Goal: Task Accomplishment & Management: Manage account settings

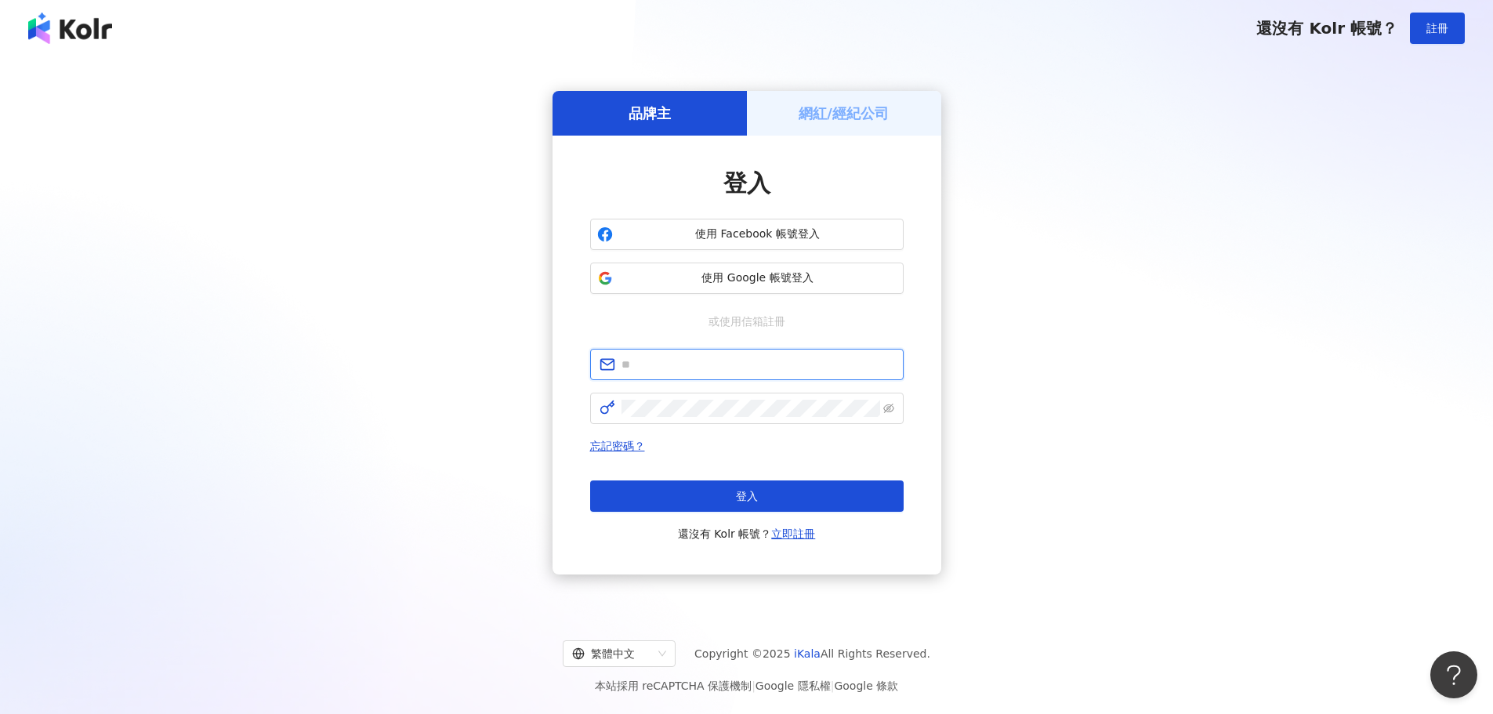
click at [691, 365] on input "text" at bounding box center [758, 364] width 273 height 17
paste input "**********"
drag, startPoint x: 642, startPoint y: 362, endPoint x: 561, endPoint y: 377, distance: 82.1
click at [561, 377] on div "**********" at bounding box center [747, 355] width 389 height 439
type input "**********"
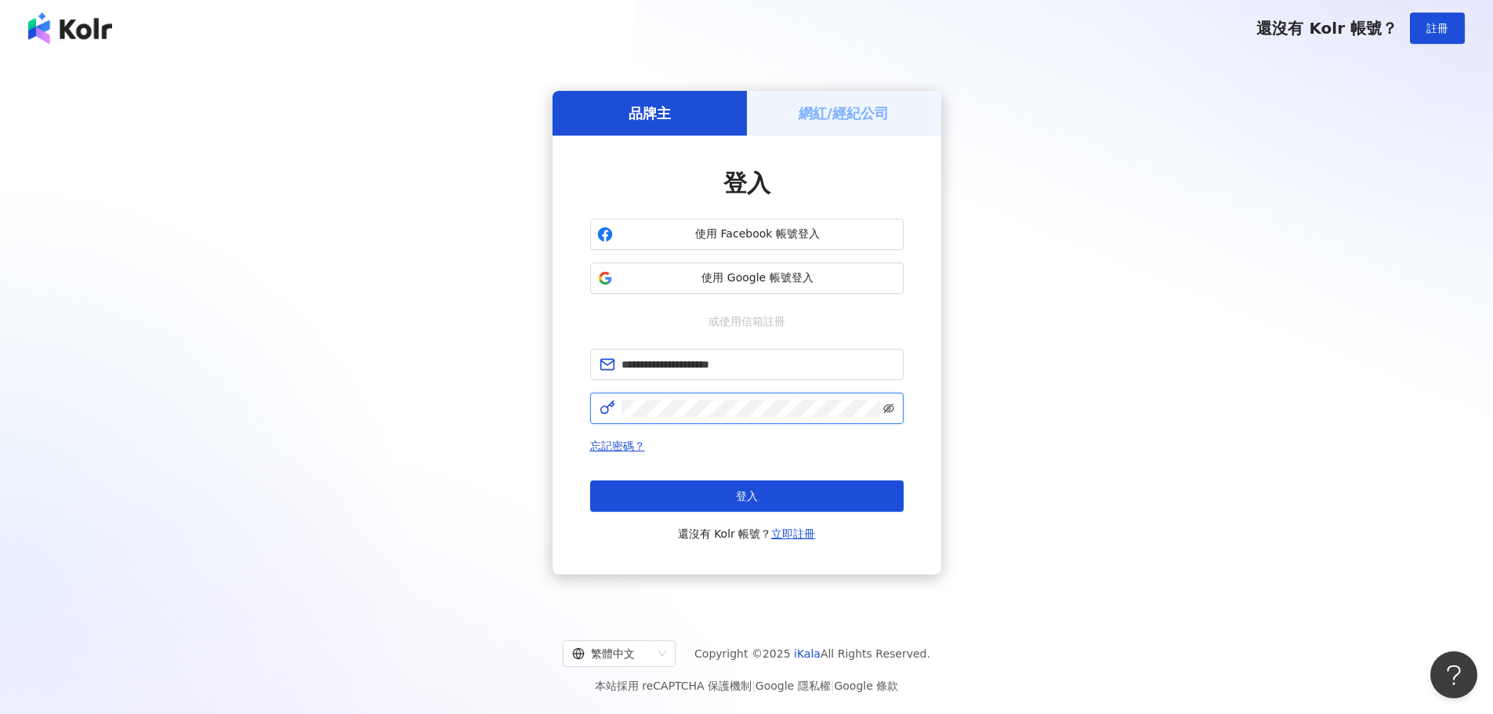
click at [890, 405] on icon "eye-invisible" at bounding box center [888, 408] width 11 height 11
click at [615, 414] on span at bounding box center [747, 408] width 314 height 31
click at [676, 493] on button "登入" at bounding box center [747, 495] width 314 height 31
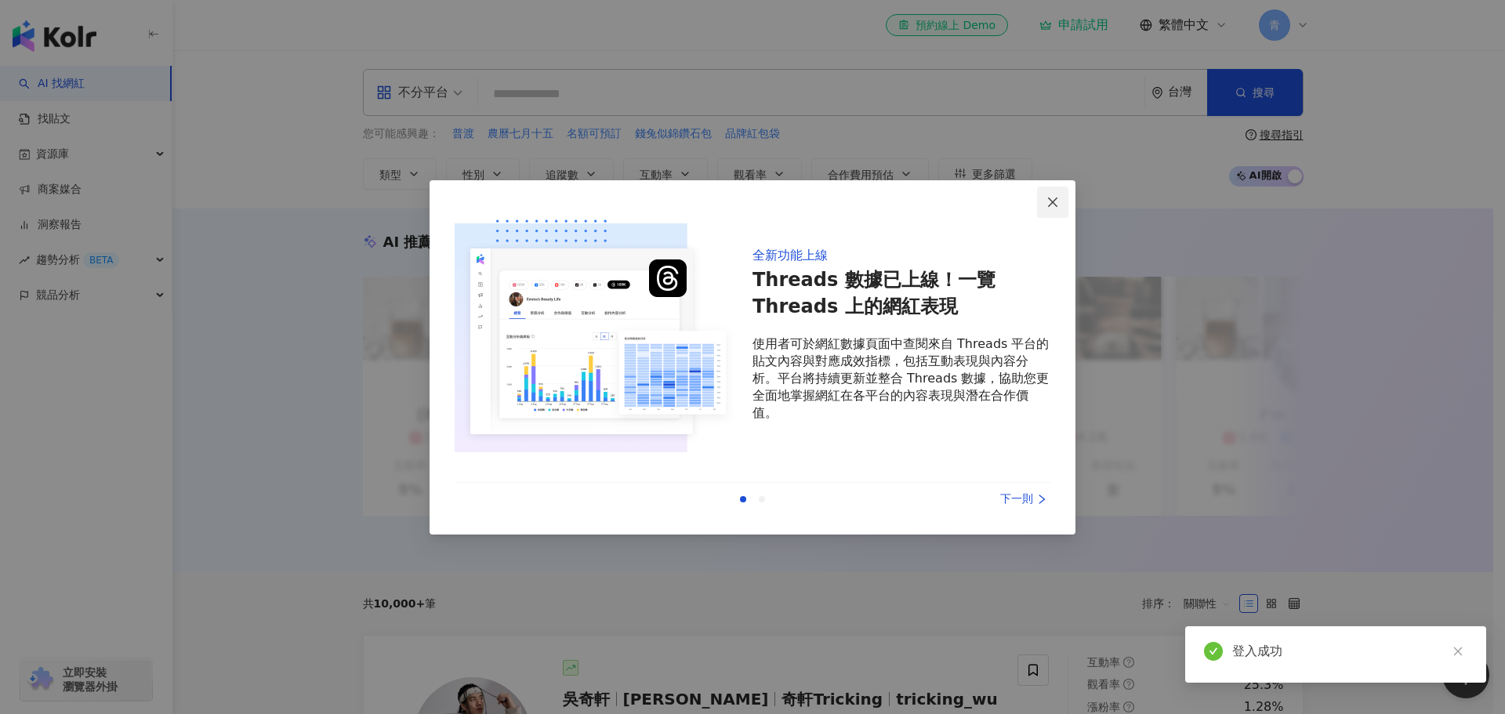
click at [1053, 207] on icon "close" at bounding box center [1052, 202] width 13 height 13
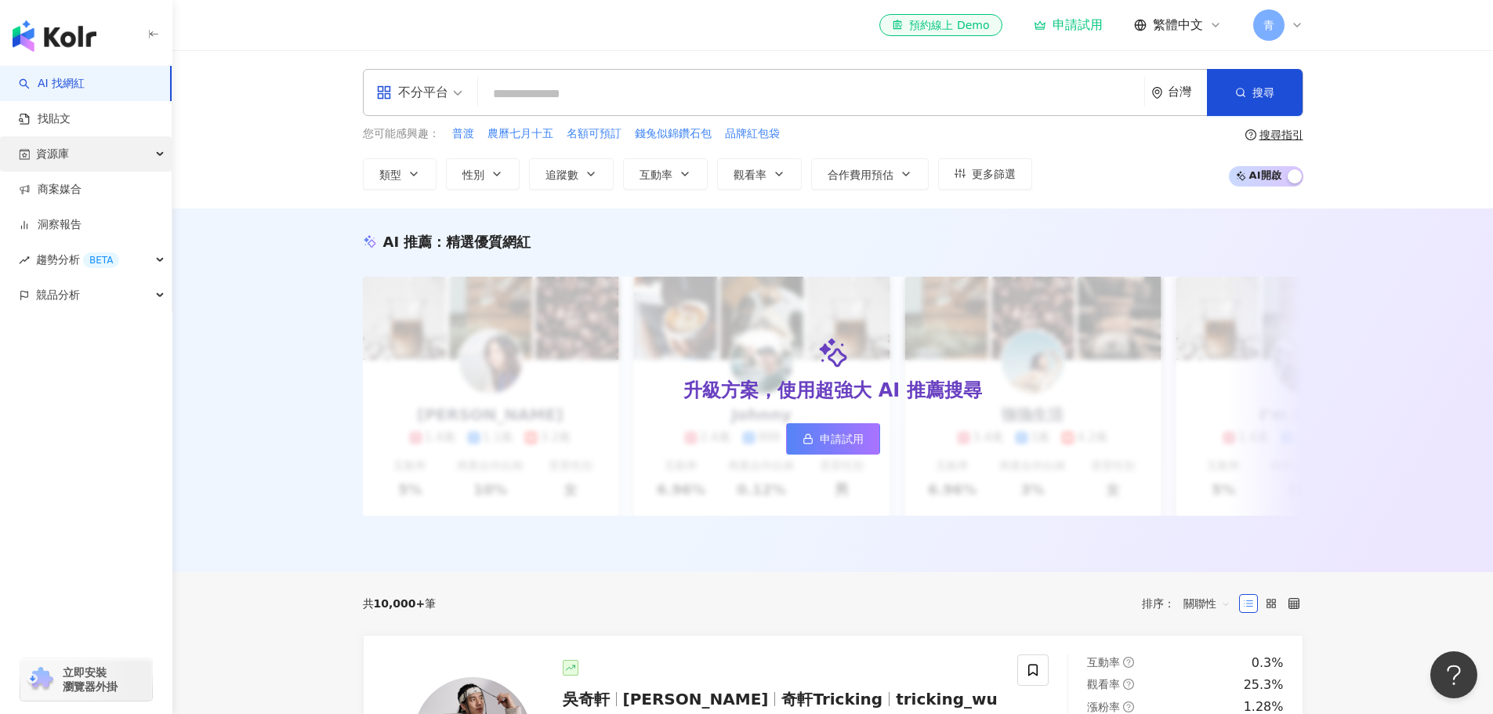
click at [155, 154] on div "資源庫" at bounding box center [86, 153] width 172 height 35
click at [1300, 27] on icon at bounding box center [1297, 25] width 13 height 13
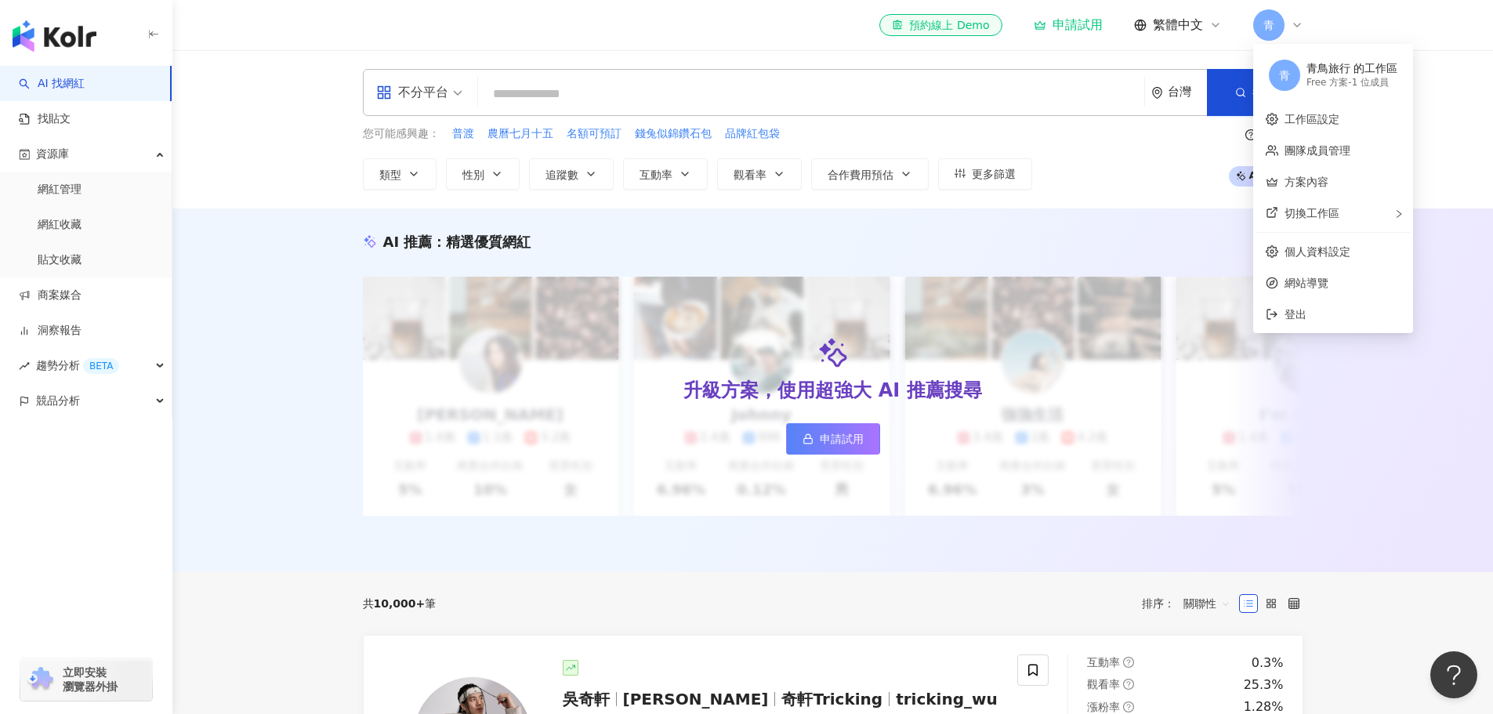
click at [1368, 85] on div "Free 方案 - 1 位成員" at bounding box center [1352, 82] width 91 height 13
click at [1310, 144] on link "團隊成員管理" at bounding box center [1318, 150] width 66 height 13
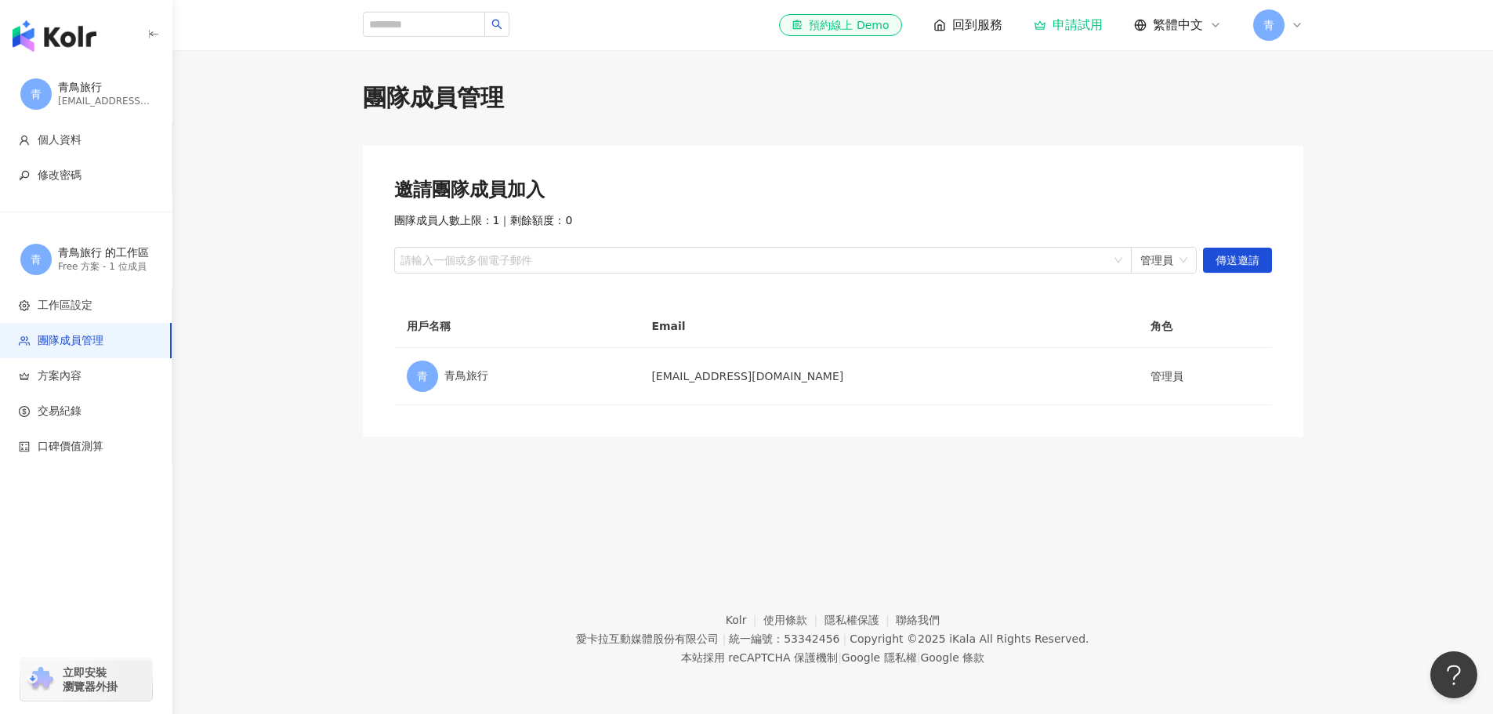
click at [1291, 23] on icon at bounding box center [1297, 25] width 13 height 13
click at [1363, 216] on div "切換工作區" at bounding box center [1333, 213] width 154 height 31
click at [1323, 80] on div "Free 方案 - 1 位成員" at bounding box center [1352, 82] width 91 height 13
click at [1322, 179] on link "方案內容" at bounding box center [1307, 182] width 44 height 13
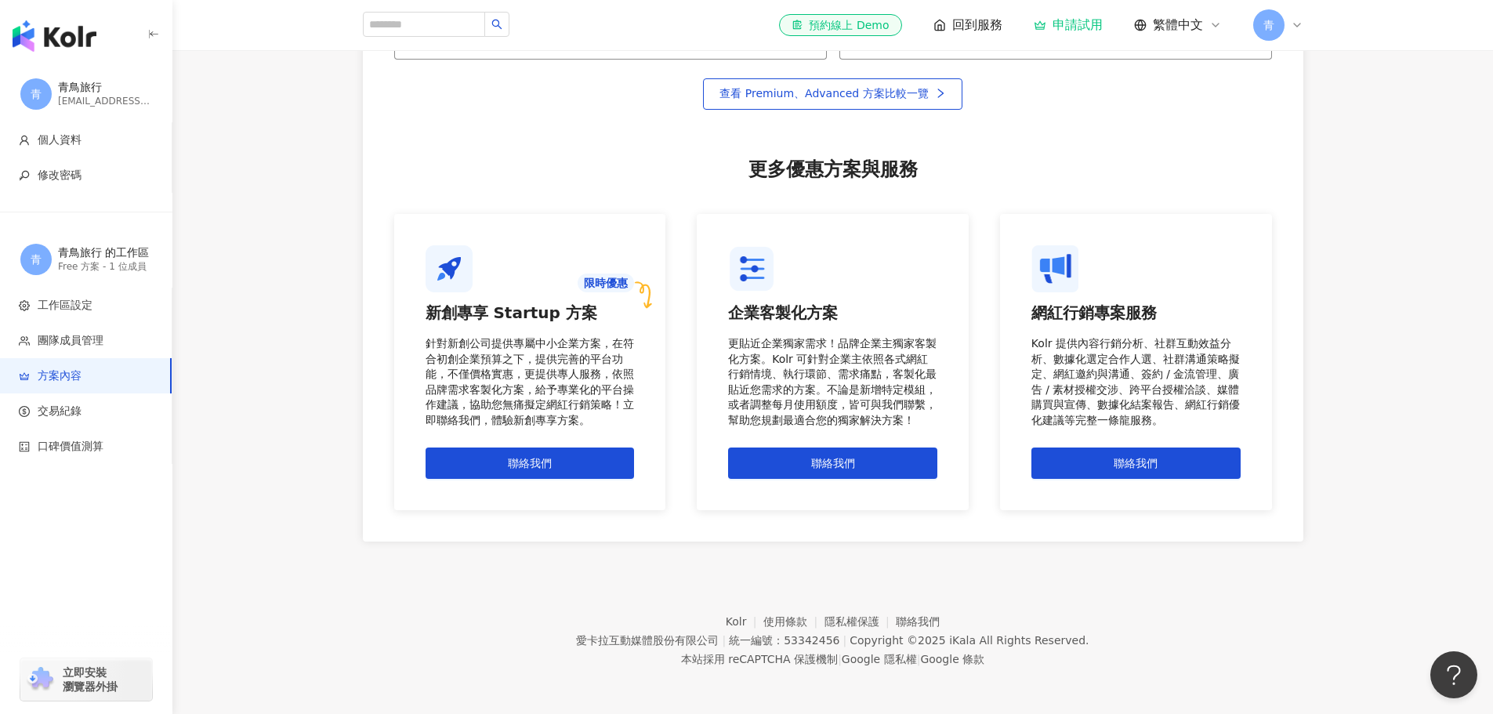
scroll to position [1224, 0]
